Goal: Go to known website: Access a specific website the user already knows

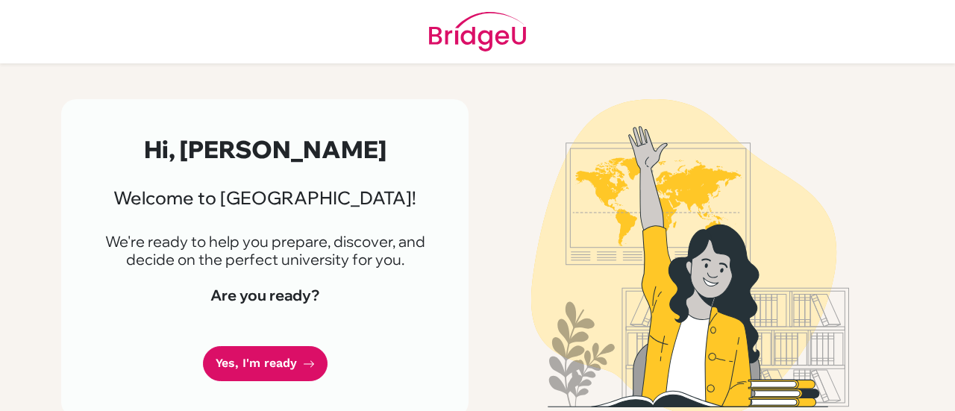
scroll to position [17, 0]
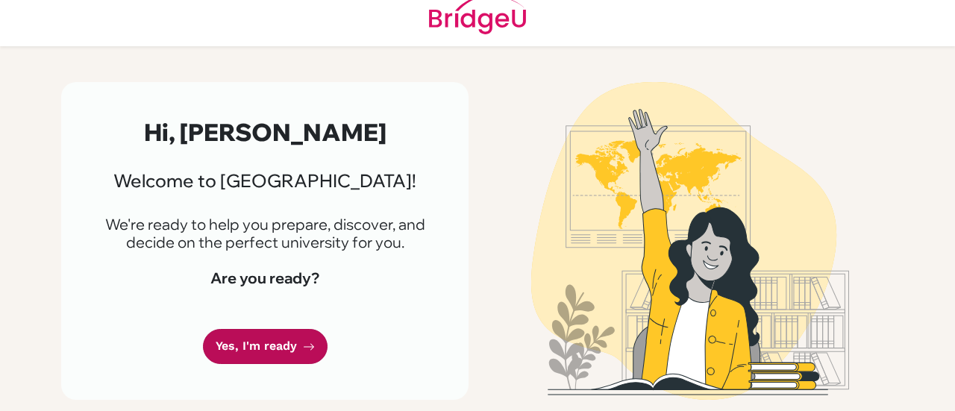
click at [280, 345] on link "Yes, I'm ready" at bounding box center [265, 346] width 125 height 35
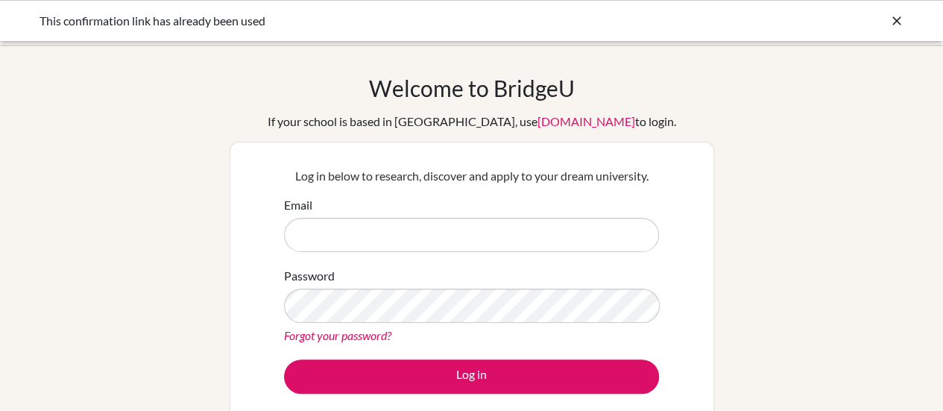
type input "[EMAIL_ADDRESS][DOMAIN_NAME]"
drag, startPoint x: 423, startPoint y: 236, endPoint x: 284, endPoint y: 245, distance: 139.1
click at [284, 245] on div "Email [EMAIL_ADDRESS][DOMAIN_NAME]" at bounding box center [471, 224] width 375 height 56
